Goal: Information Seeking & Learning: Learn about a topic

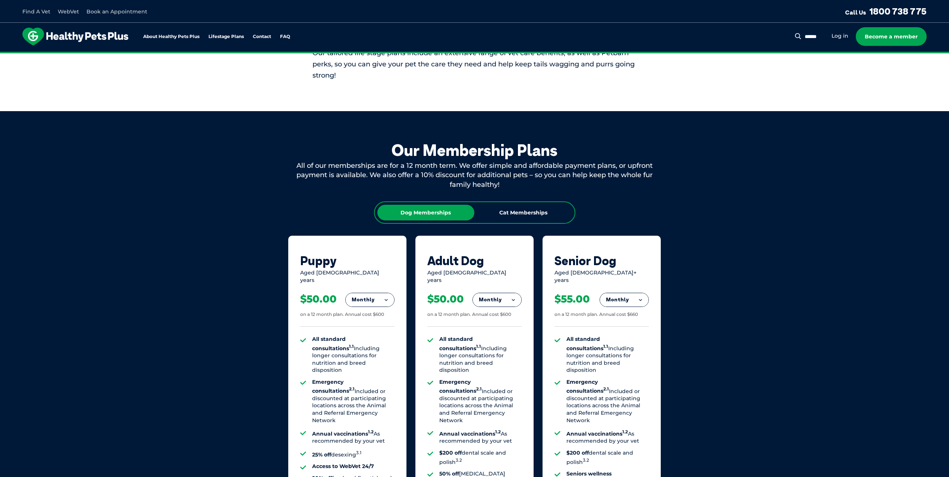
scroll to position [336, 0]
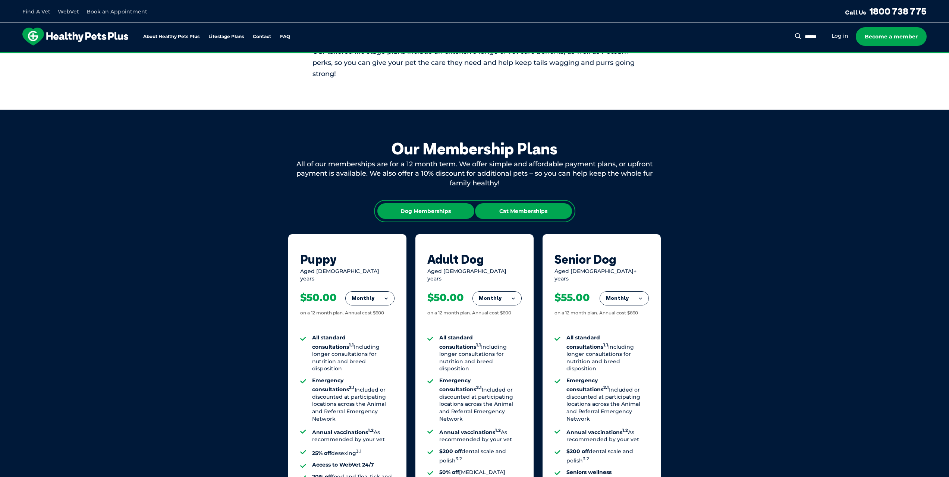
click at [532, 215] on div "Cat Memberships" at bounding box center [523, 211] width 97 height 16
click at [373, 293] on button "Monthly" at bounding box center [370, 298] width 48 height 13
click at [365, 341] on li "Yearly" at bounding box center [370, 350] width 48 height 18
click at [368, 292] on button "Yearly" at bounding box center [370, 298] width 48 height 13
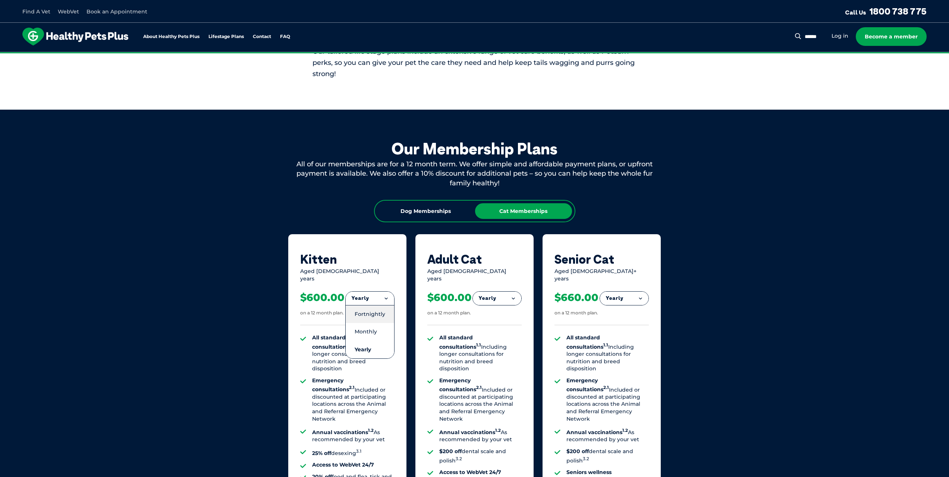
click at [369, 310] on li "Fortnightly" at bounding box center [370, 314] width 48 height 18
click at [370, 295] on button "Fortnightly" at bounding box center [368, 298] width 53 height 13
click at [371, 314] on div "Fortnightly Fortnightly Monthly Yearly" at bounding box center [367, 324] width 53 height 67
click at [370, 323] on li "Monthly" at bounding box center [368, 332] width 53 height 18
click at [374, 295] on button "Monthly" at bounding box center [370, 298] width 48 height 13
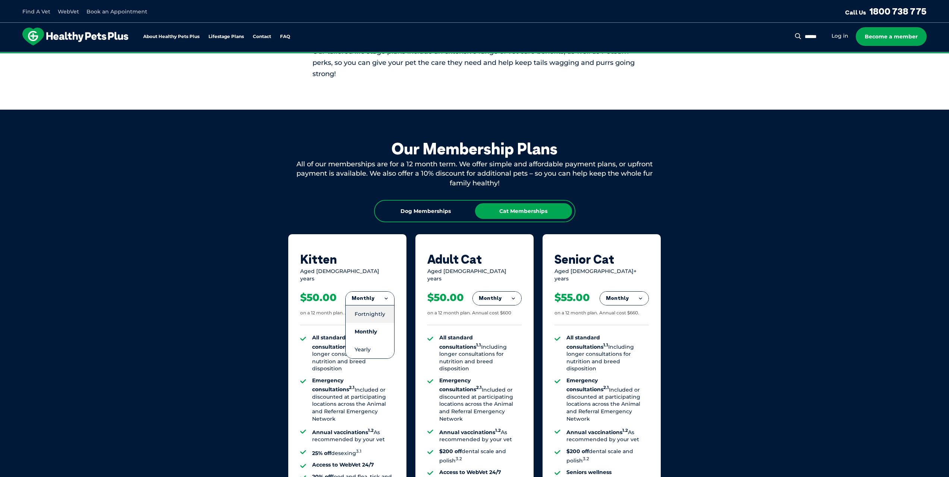
click at [378, 308] on li "Fortnightly" at bounding box center [370, 314] width 48 height 18
click at [384, 292] on button "Fortnightly" at bounding box center [368, 298] width 53 height 13
click at [371, 323] on li "Monthly" at bounding box center [368, 332] width 53 height 18
click at [357, 292] on button "Monthly" at bounding box center [370, 298] width 48 height 13
click at [359, 342] on li "Yearly" at bounding box center [370, 350] width 48 height 18
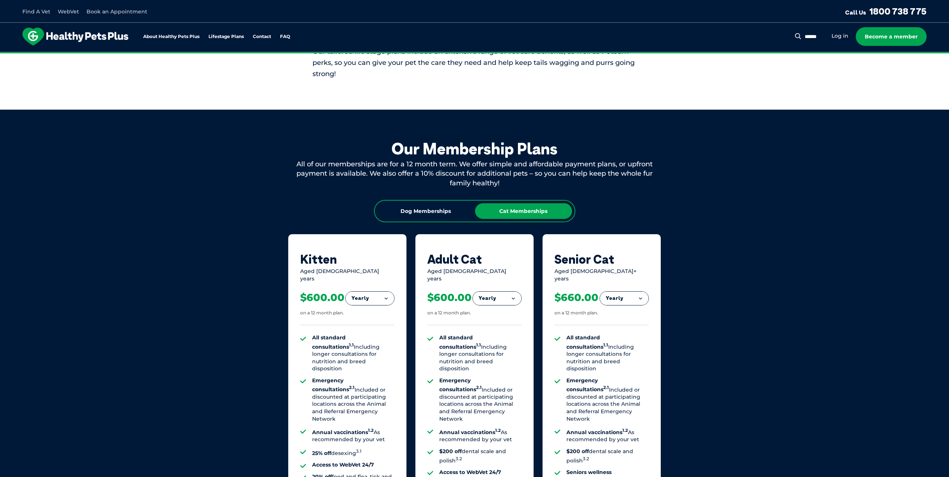
click at [372, 285] on div "$600.00 on a 12 month plan." at bounding box center [347, 303] width 94 height 43
click at [380, 296] on button "Yearly" at bounding box center [370, 298] width 48 height 13
click at [375, 305] on li "Fortnightly" at bounding box center [370, 314] width 48 height 18
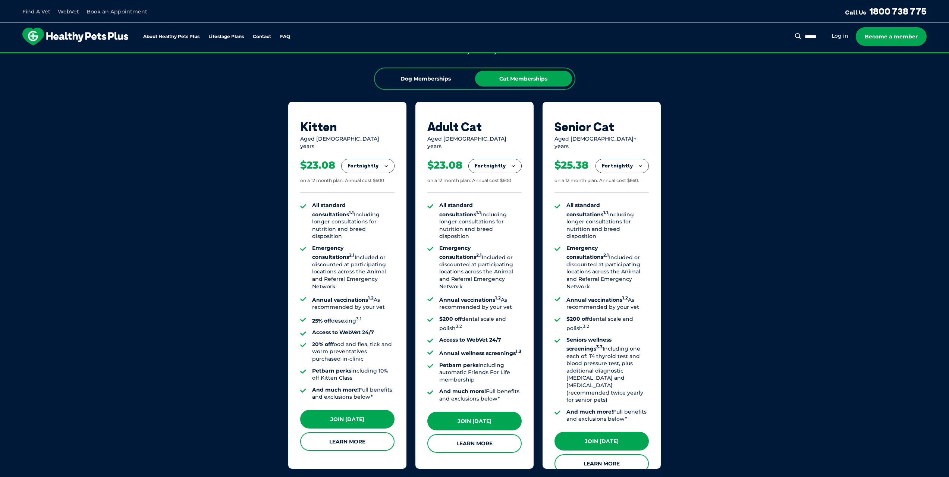
scroll to position [559, 0]
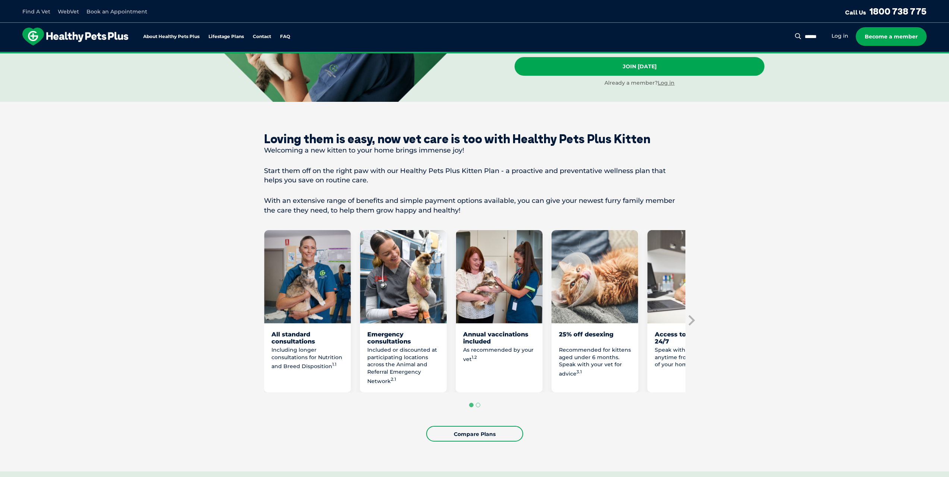
scroll to position [224, 0]
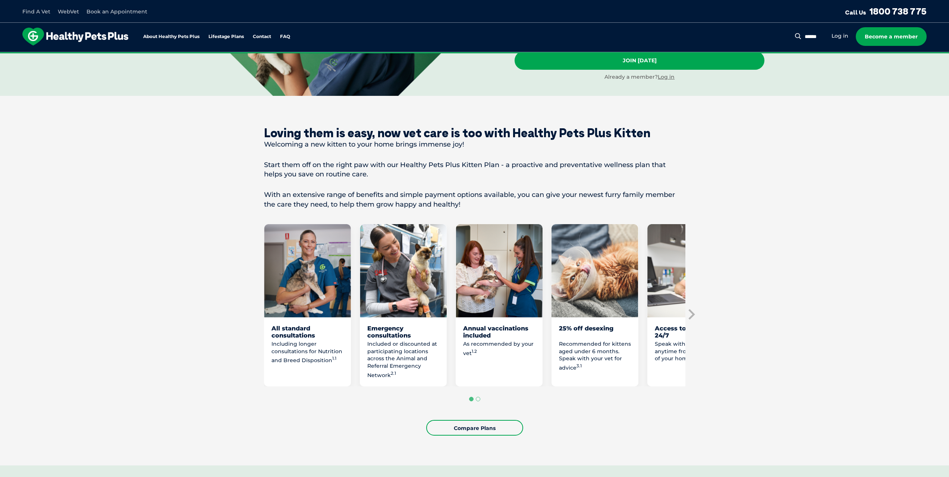
click at [384, 379] on p "Included or discounted at participating locations across the Animal and Referra…" at bounding box center [403, 359] width 72 height 38
click at [385, 379] on p "Included or discounted at participating locations across the Animal and Referra…" at bounding box center [403, 359] width 72 height 38
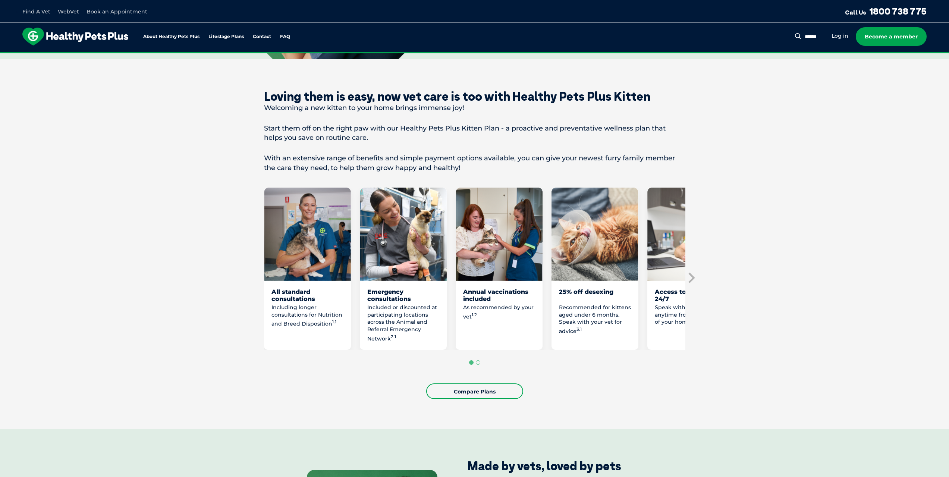
scroll to position [261, 0]
click at [698, 286] on section "Loving them is easy, now vet care is too with Healthy Pets Plus Kitten Welcomin…" at bounding box center [474, 243] width 949 height 369
click at [686, 283] on icon "Next slide" at bounding box center [690, 276] width 11 height 11
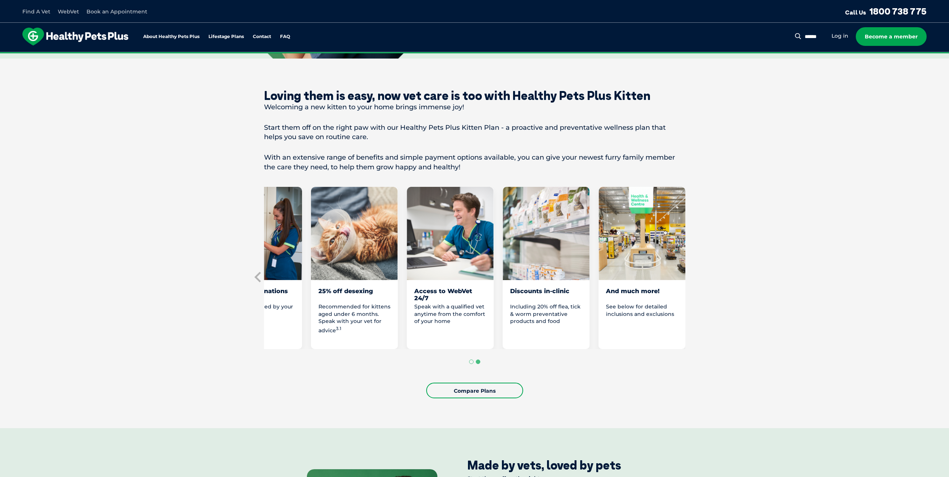
drag, startPoint x: 251, startPoint y: 279, endPoint x: 251, endPoint y: 284, distance: 4.9
click at [251, 281] on section "Loving them is easy, now vet care is too with Healthy Pets Plus Kitten Welcomin…" at bounding box center [474, 243] width 949 height 369
click at [255, 283] on icon "Previous slide" at bounding box center [258, 276] width 11 height 11
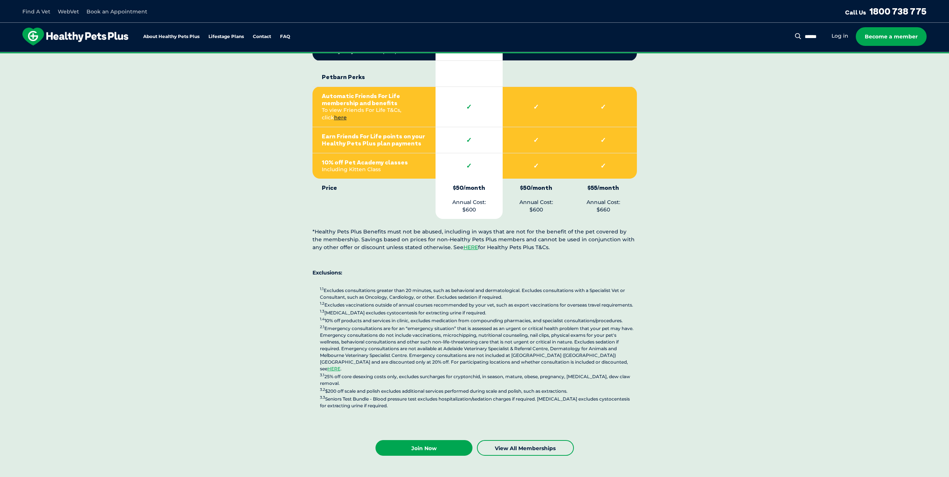
scroll to position [1640, 0]
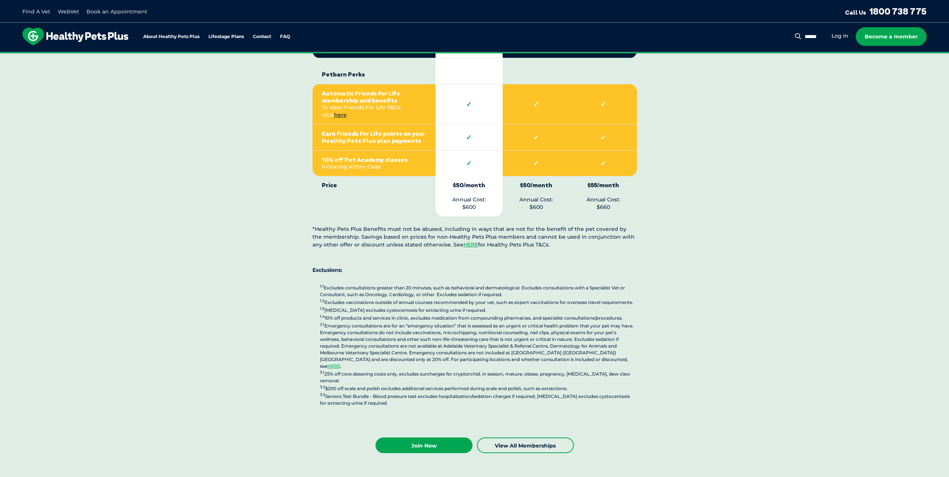
click at [415, 355] on p "1.1 Excludes consultations greater than 20 minutes, such as behavioral and derm…" at bounding box center [478, 344] width 317 height 123
click at [363, 355] on p "1.1 Excludes consultations greater than 20 minutes, such as behavioral and derm…" at bounding box center [478, 344] width 317 height 123
click at [342, 361] on p "1.1 Excludes consultations greater than 20 minutes, such as behavioral and derm…" at bounding box center [478, 344] width 317 height 123
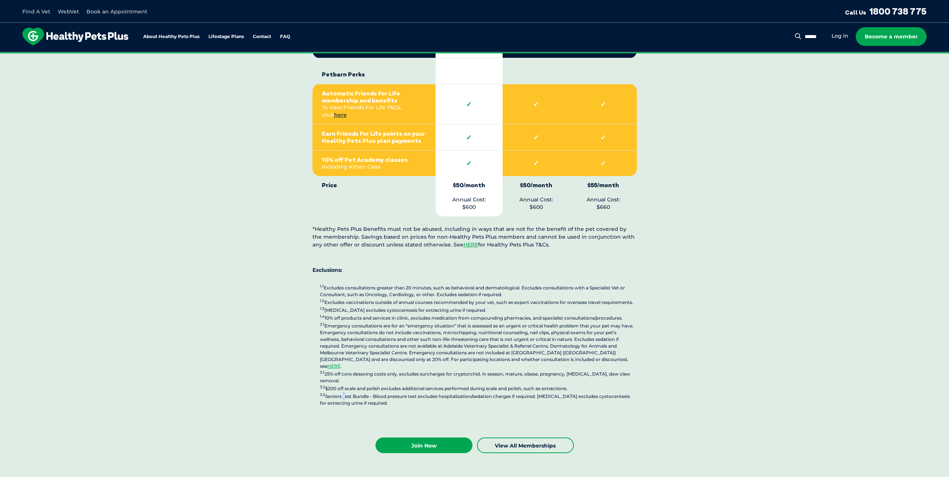
click at [342, 361] on p "1.1 Excludes consultations greater than 20 minutes, such as behavioral and derm…" at bounding box center [478, 344] width 317 height 123
click at [488, 365] on p "1.1 Excludes consultations greater than 20 minutes, such as behavioral and derm…" at bounding box center [478, 344] width 317 height 123
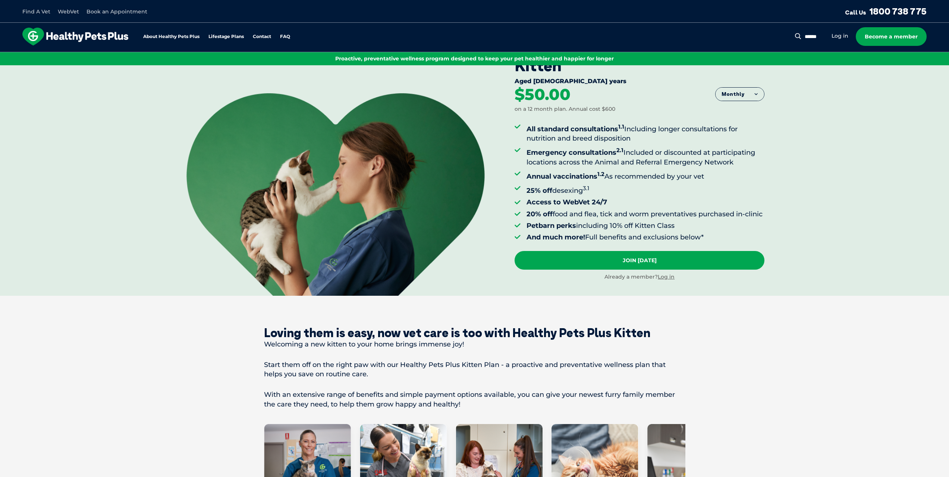
scroll to position [0, 0]
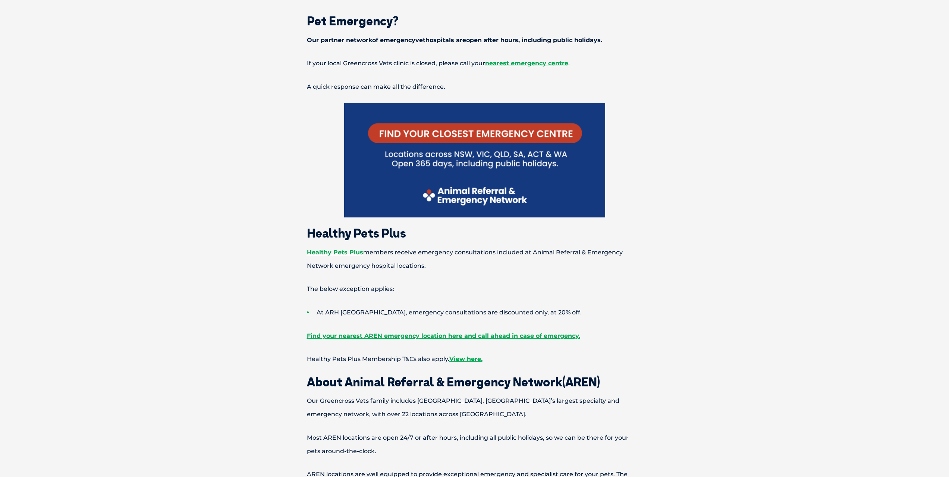
scroll to position [410, 0]
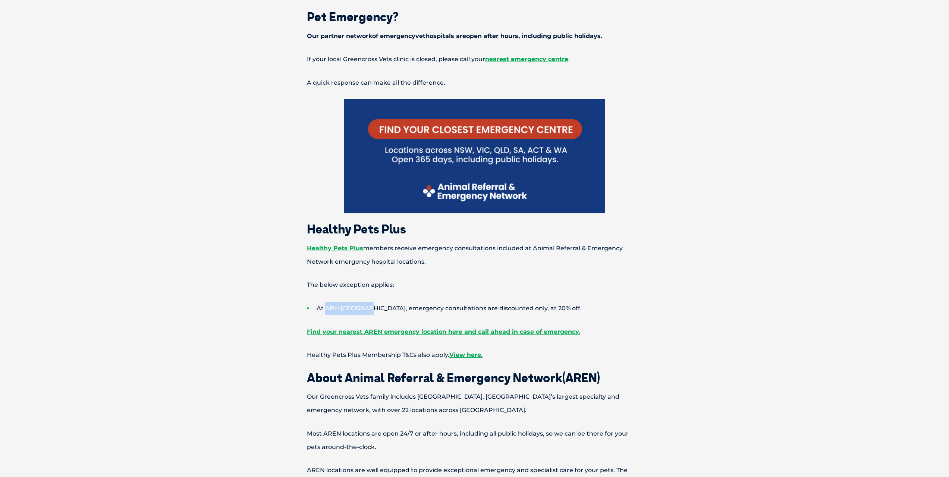
drag, startPoint x: 327, startPoint y: 306, endPoint x: 367, endPoint y: 304, distance: 40.0
click at [367, 304] on li "At ARH Brisbane, emergency consultations are discounted only, at 20% off." at bounding box center [488, 308] width 362 height 13
